Goal: Task Accomplishment & Management: Manage account settings

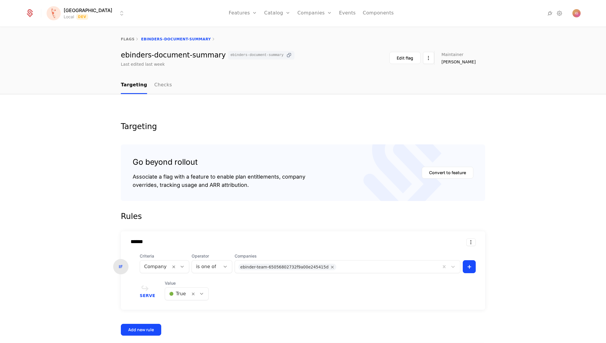
click at [286, 53] on icon at bounding box center [289, 55] width 6 height 6
click at [70, 10] on html "[PERSON_NAME] Local Dev Features Features Flags Catalog Plans Add Ons Credits C…" at bounding box center [303, 171] width 606 height 343
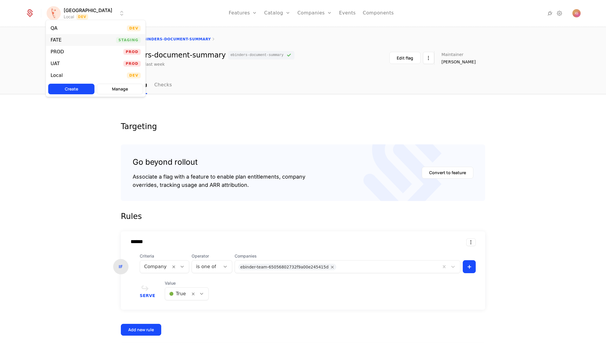
click at [80, 37] on div "FATE Staging" at bounding box center [96, 40] width 100 height 12
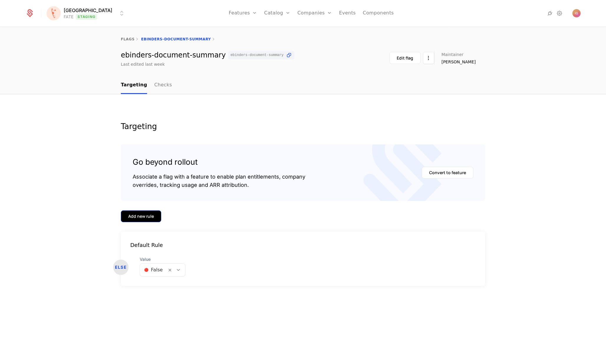
click at [145, 211] on button "Add new rule" at bounding box center [141, 217] width 40 height 12
click at [150, 211] on button "Add new rule" at bounding box center [141, 217] width 40 height 12
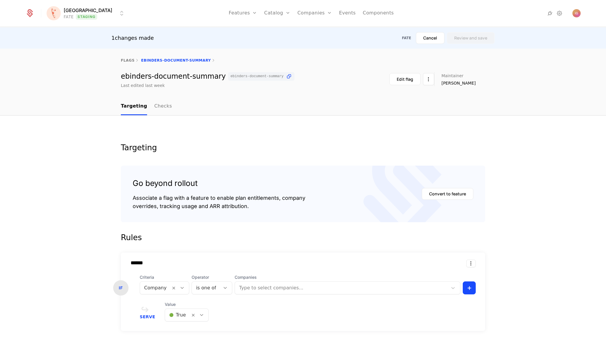
click at [237, 283] on div "Type to select companies..." at bounding box center [341, 288] width 213 height 11
paste input "**********"
type input "**********"
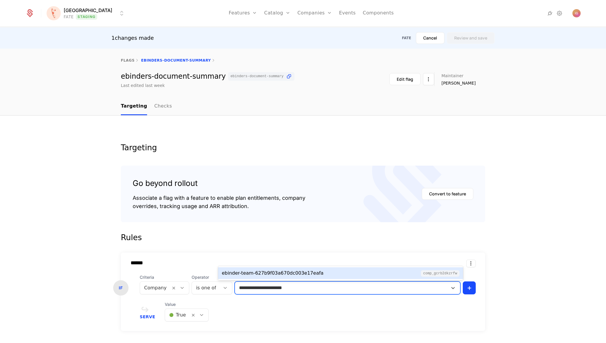
click at [281, 270] on div "ebinder-team-627b9f03a670dc003e17eafa" at bounding box center [273, 273] width 102 height 7
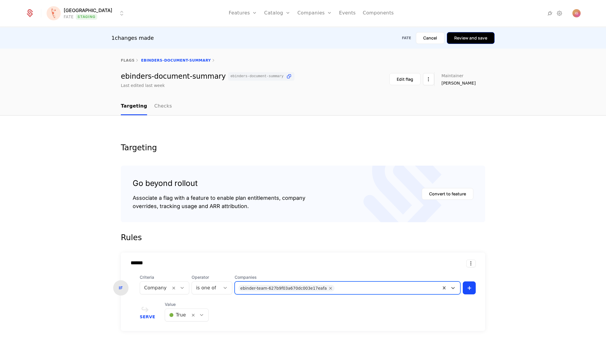
click at [478, 41] on button "Review and save" at bounding box center [471, 38] width 48 height 12
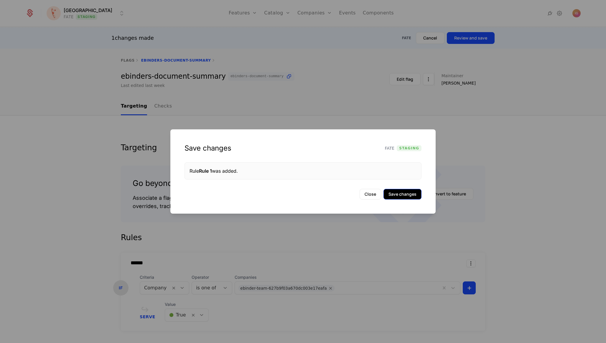
click at [413, 196] on button "Save changes" at bounding box center [403, 194] width 38 height 11
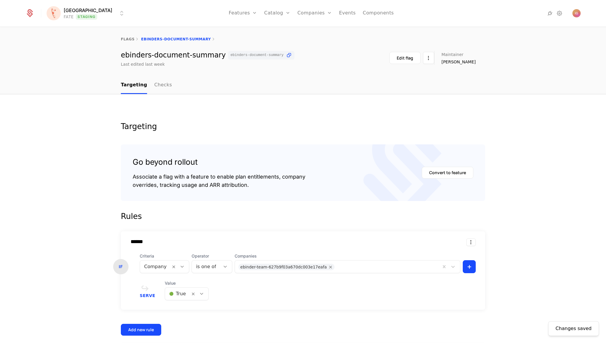
click at [338, 262] on div at bounding box center [388, 266] width 100 height 8
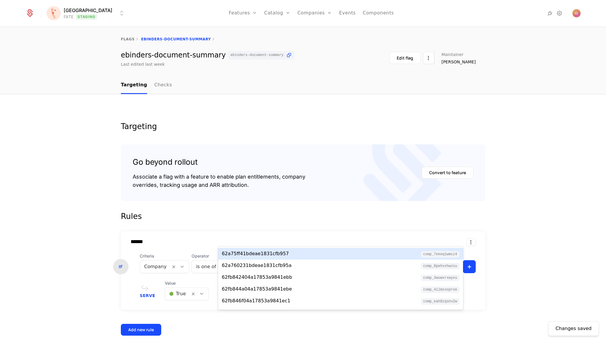
paste input "**********"
type input "**********"
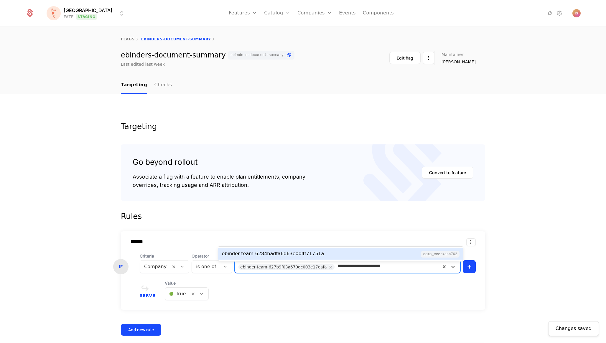
click at [304, 253] on div "ebinder-team-6284badfa6063e004f71751a" at bounding box center [273, 253] width 102 height 7
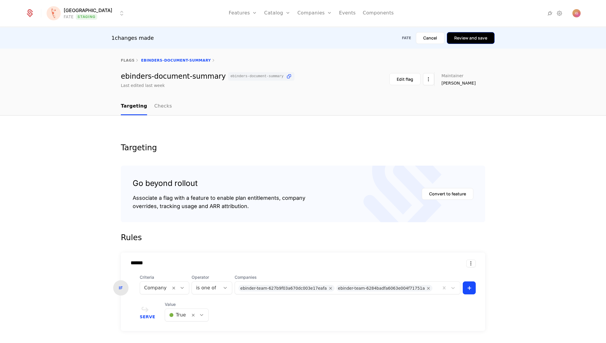
click at [462, 42] on button "Review and save" at bounding box center [471, 38] width 48 height 12
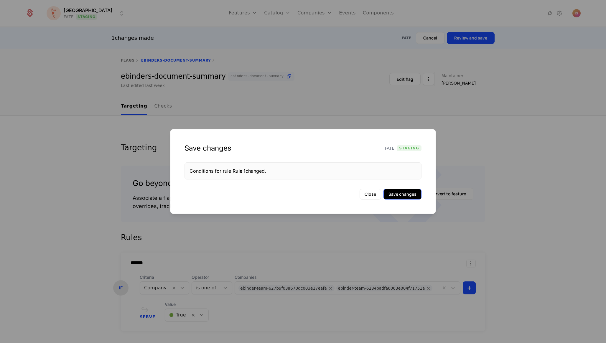
click at [418, 193] on button "Save changes" at bounding box center [403, 194] width 38 height 11
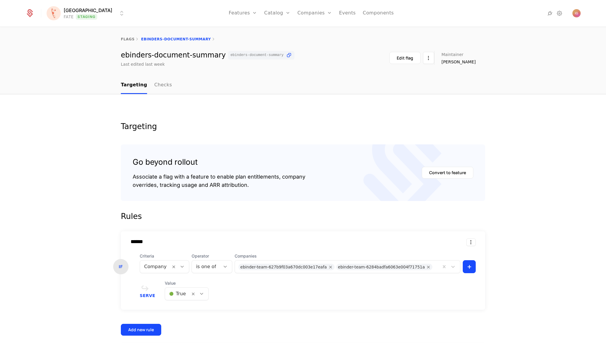
scroll to position [40, 0]
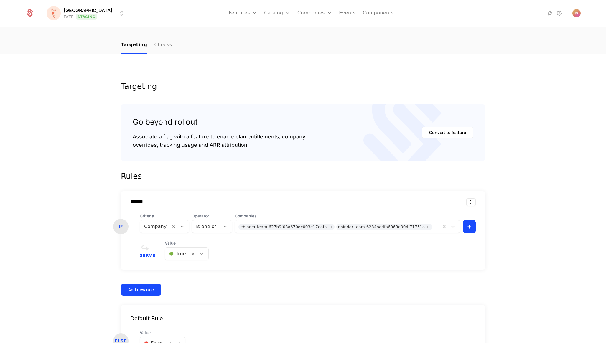
click at [155, 338] on div "🔴 False" at bounding box center [153, 343] width 27 height 11
click at [151, 317] on span "🟢 True" at bounding box center [149, 319] width 18 height 5
click at [144, 339] on div at bounding box center [153, 343] width 19 height 8
click at [150, 318] on span "🟢 True" at bounding box center [149, 319] width 18 height 5
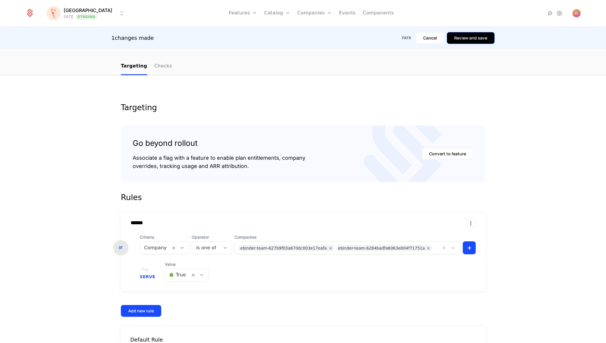
click at [477, 41] on button "Review and save" at bounding box center [471, 38] width 48 height 12
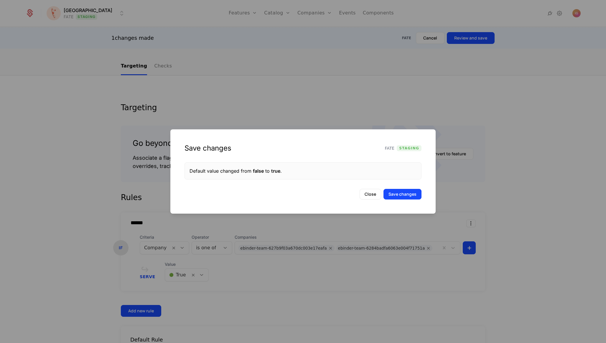
click at [407, 186] on div "Save changes FATE Staging Default value changed from false to true . Close Save…" at bounding box center [302, 171] width 265 height 84
click at [407, 189] on button "Save changes" at bounding box center [403, 194] width 38 height 11
